Goal: Transaction & Acquisition: Obtain resource

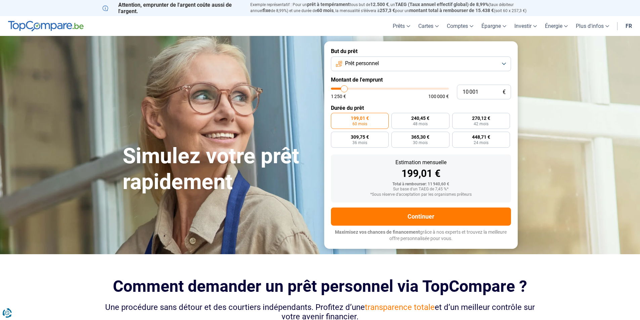
type input "12 000"
type input "12000"
type input "14 250"
type input "14250"
type input "15 750"
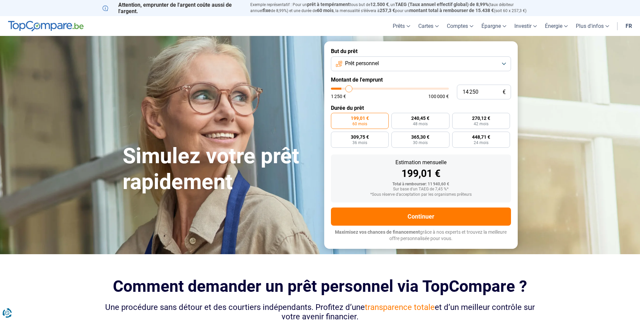
type input "15750"
type input "17 250"
type input "17250"
type input "17 500"
type input "17500"
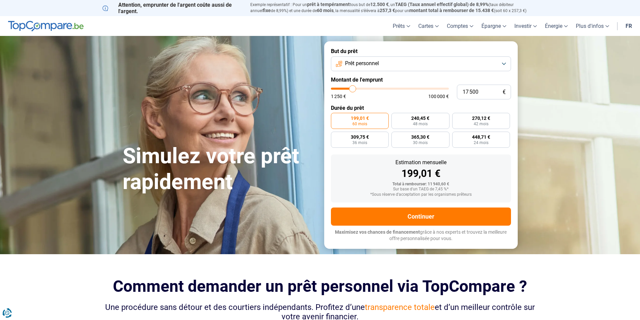
type input "18 750"
type input "18750"
type input "19 250"
type input "19250"
type input "20 500"
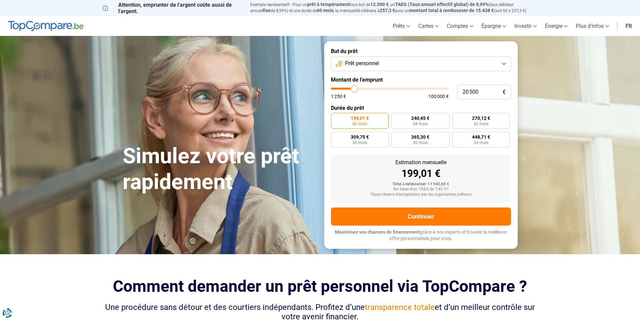
type input "20500"
type input "20 750"
type input "20750"
type input "21 250"
type input "21250"
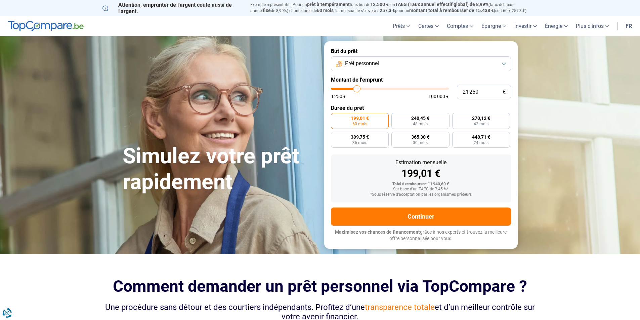
type input "21 500"
type input "21500"
type input "22 000"
type input "22000"
type input "22 250"
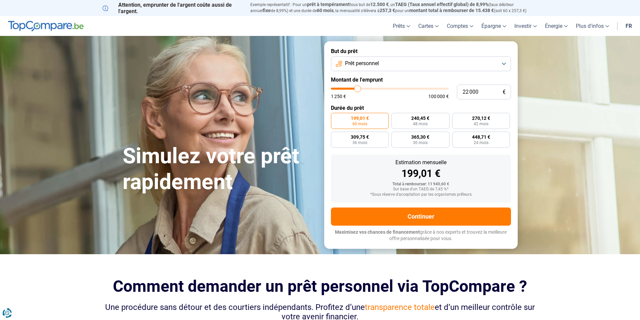
type input "22250"
type input "22 750"
type input "22750"
type input "22 250"
type input "22250"
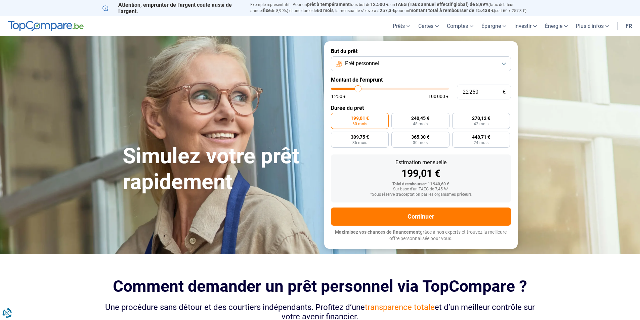
type input "22 000"
type input "22000"
type input "21 750"
type input "21750"
type input "21 500"
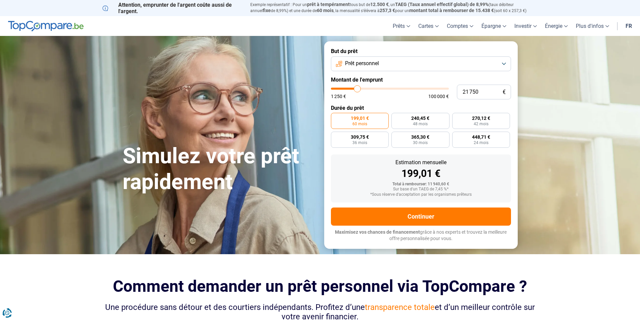
type input "21500"
type input "20 750"
type input "20750"
type input "20 500"
type input "20500"
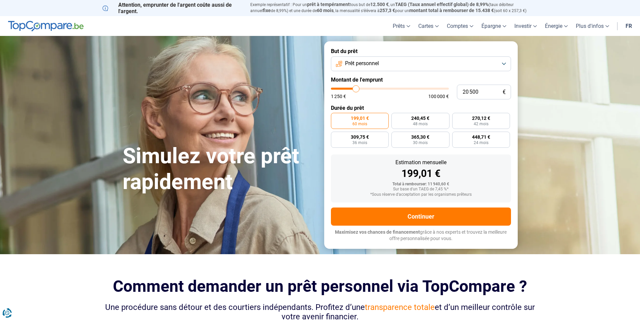
type input "20 250"
type input "20250"
type input "20 000"
type input "20000"
type input "19 750"
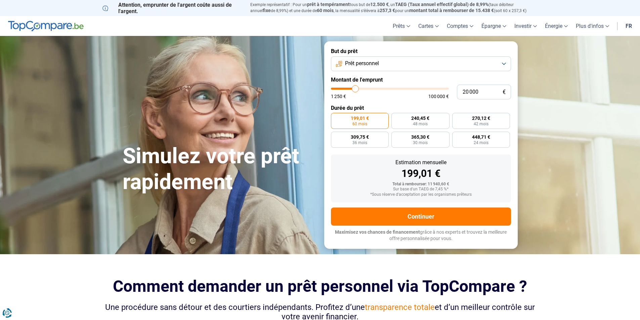
type input "19750"
type input "19 250"
type input "19250"
type input "19 000"
drag, startPoint x: 0, startPoint y: 0, endPoint x: 354, endPoint y: 89, distance: 365.3
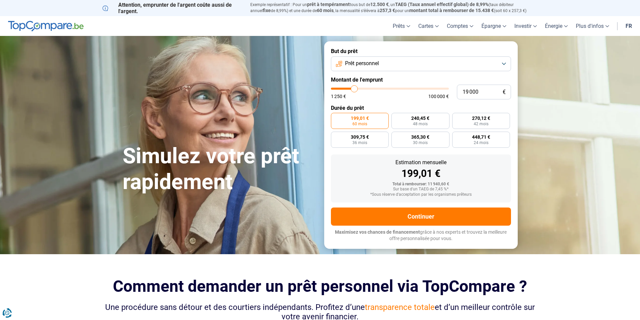
type input "19000"
click at [354, 89] on input "range" at bounding box center [390, 89] width 118 height 2
radio input "false"
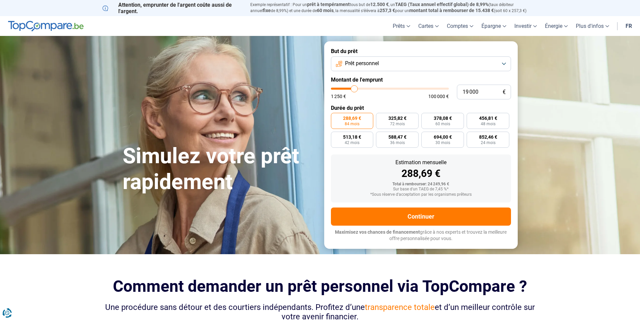
type input "16 250"
type input "16250"
type input "15 750"
type input "15750"
type input "15 500"
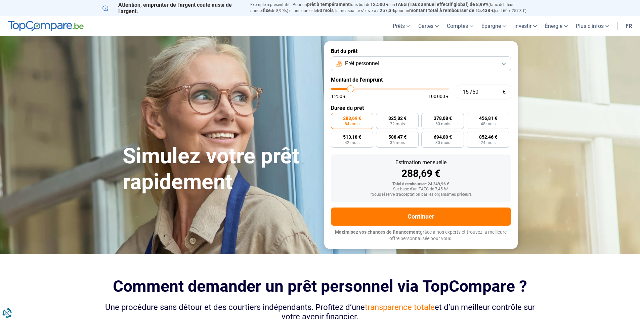
type input "15500"
type input "14 750"
type input "14750"
type input "14 250"
type input "14250"
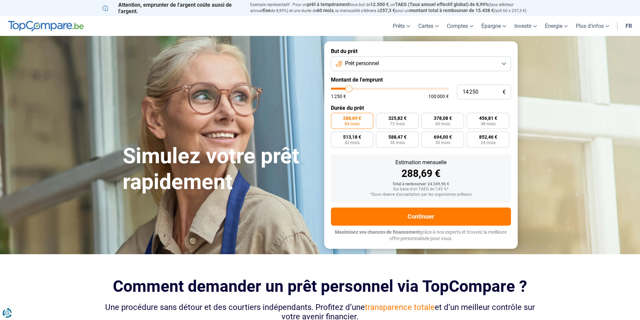
type input "13 500"
type input "13500"
type input "11 500"
type input "11500"
type input "10 250"
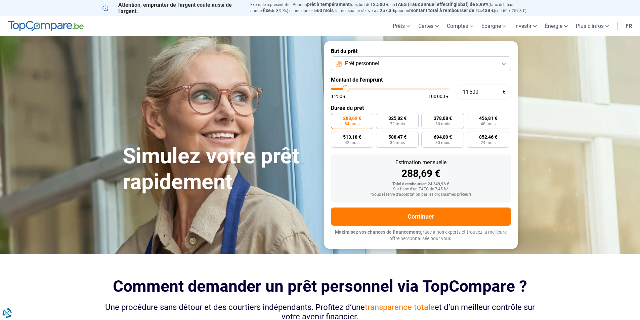
type input "10250"
type input "9 500"
type input "9500"
type input "9 000"
type input "9000"
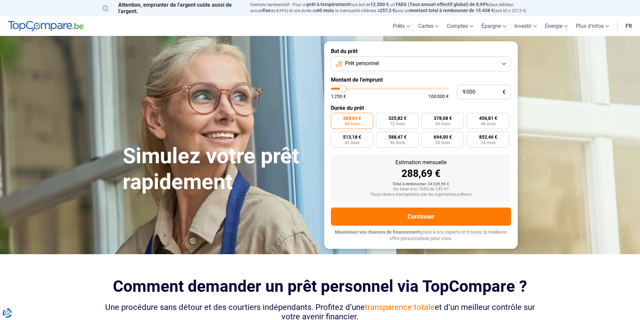
type input "8 750"
type input "8750"
type input "8 000"
type input "8000"
type input "7 000"
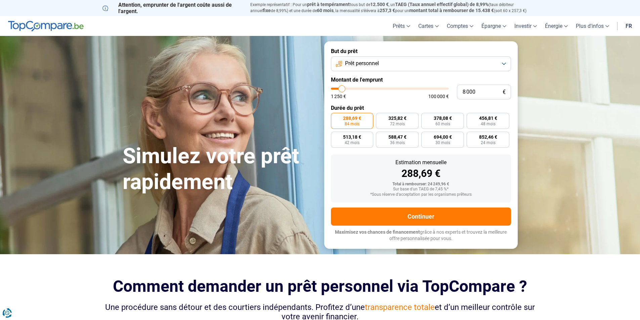
type input "7000"
type input "6 750"
type input "6750"
type input "6 500"
type input "6500"
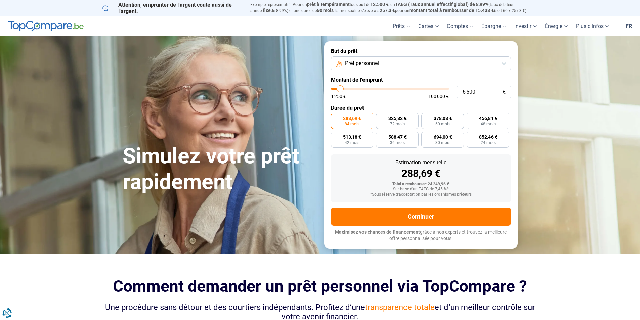
type input "5 750"
type input "5750"
type input "5 500"
type input "5500"
type input "5 000"
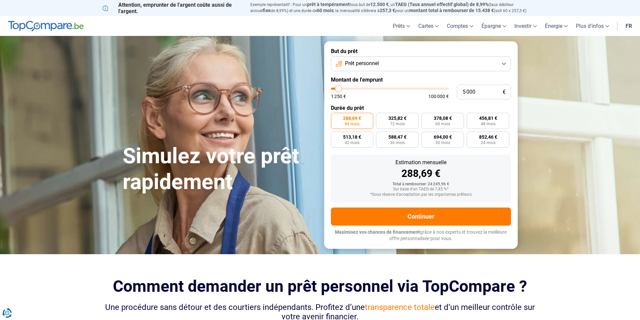
drag, startPoint x: 352, startPoint y: 89, endPoint x: 338, endPoint y: 90, distance: 13.1
type input "5000"
click at [338, 90] on input "range" at bounding box center [390, 89] width 118 height 2
radio input "true"
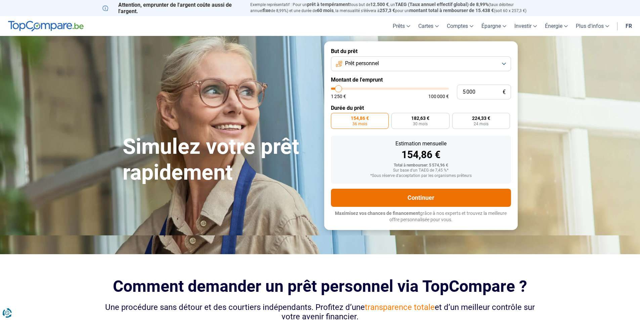
click at [418, 200] on button "Continuer" at bounding box center [421, 198] width 180 height 18
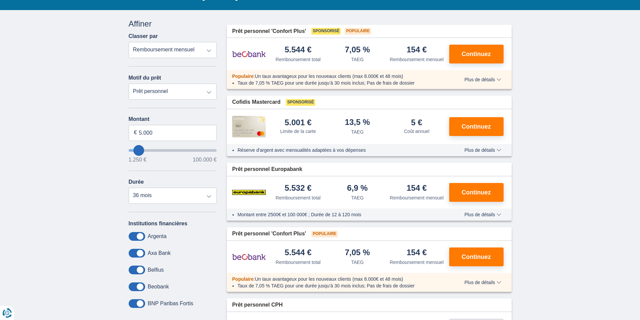
scroll to position [67, 0]
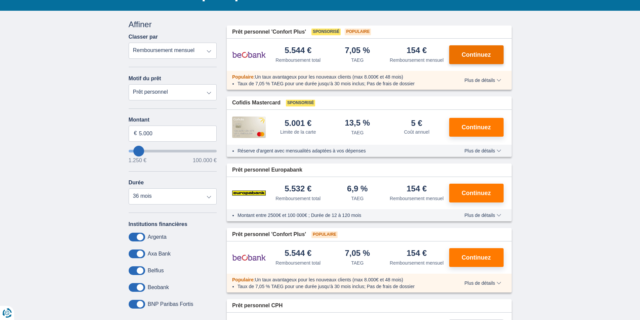
click at [474, 53] on span "Continuez" at bounding box center [475, 55] width 29 height 6
